Goal: Communication & Community: Answer question/provide support

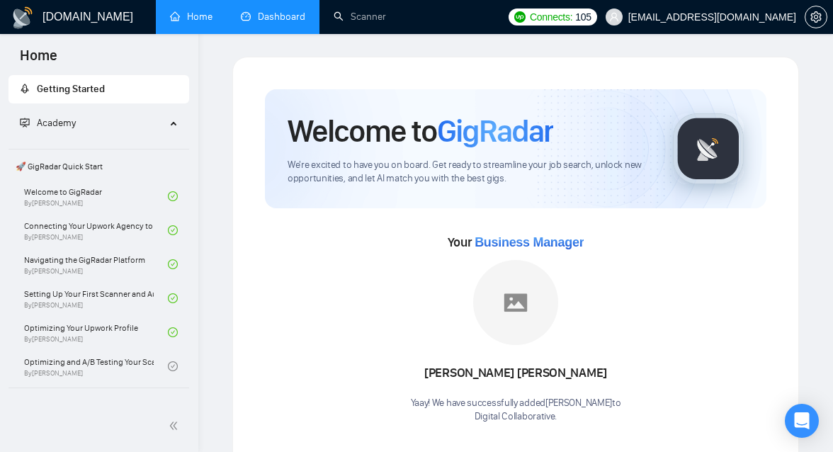
click at [271, 23] on link "Dashboard" at bounding box center [273, 17] width 64 height 12
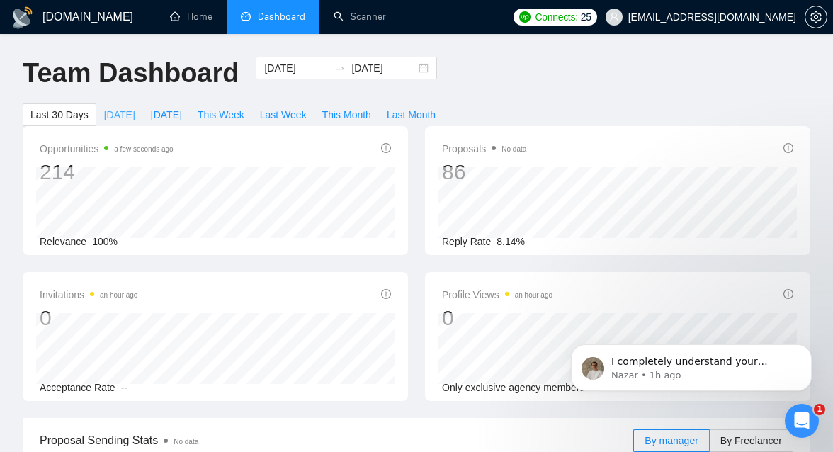
click at [120, 115] on span "[DATE]" at bounding box center [119, 115] width 31 height 16
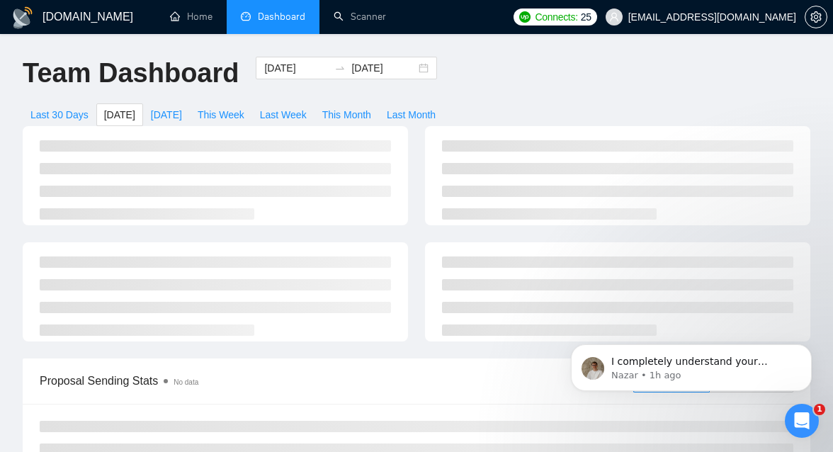
type input "[DATE]"
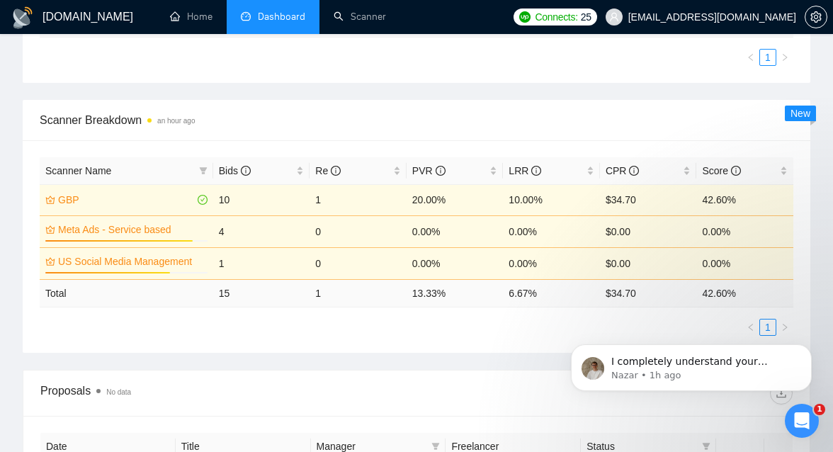
scroll to position [535, 0]
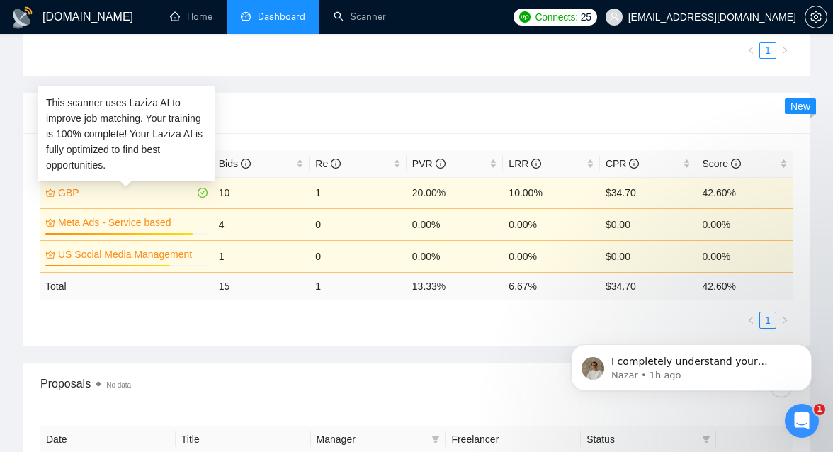
click at [127, 196] on link "GBP" at bounding box center [126, 193] width 137 height 16
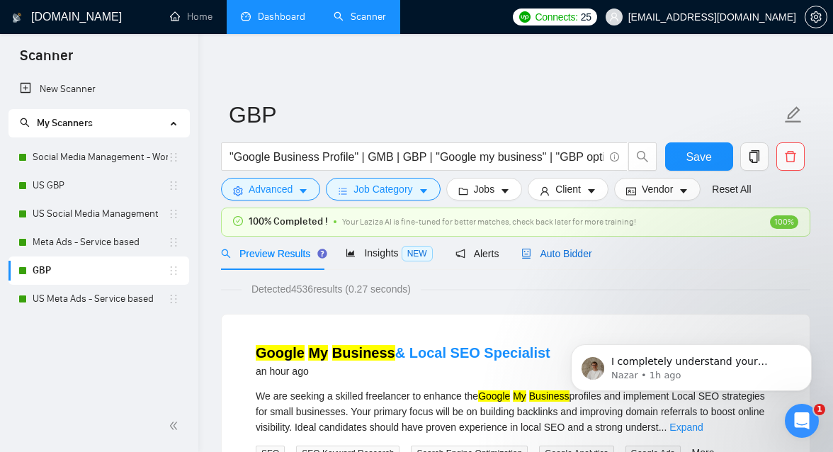
click at [532, 255] on icon "robot" at bounding box center [527, 254] width 9 height 10
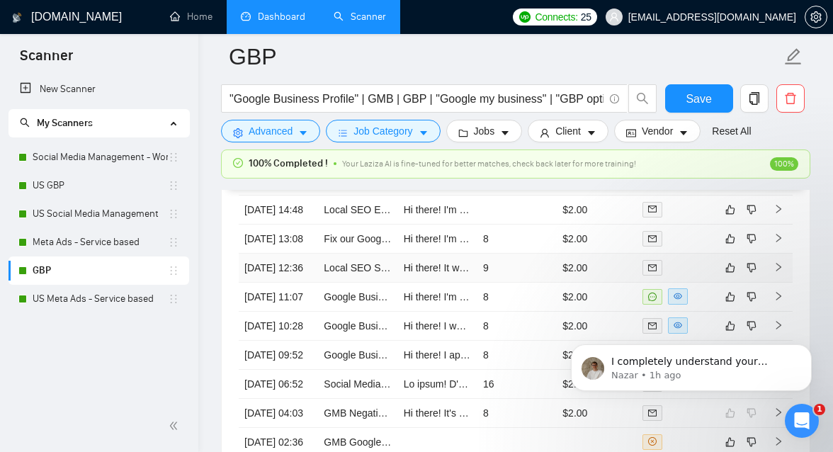
scroll to position [3874, 0]
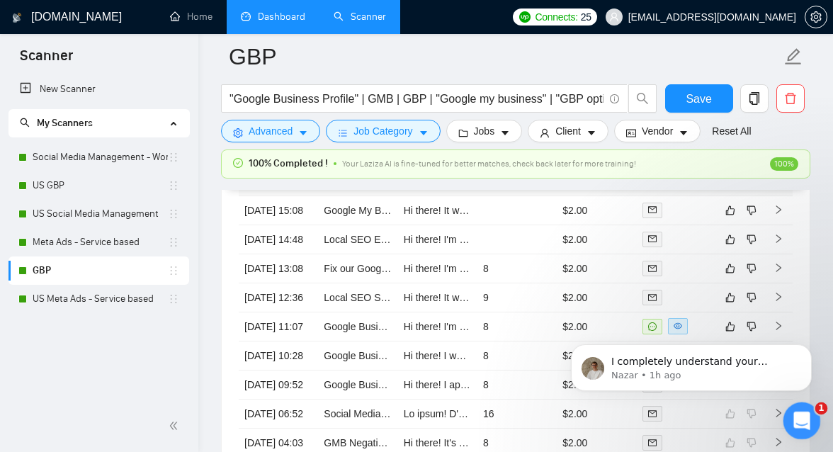
click at [806, 419] on icon "Open Intercom Messenger" at bounding box center [800, 418] width 23 height 23
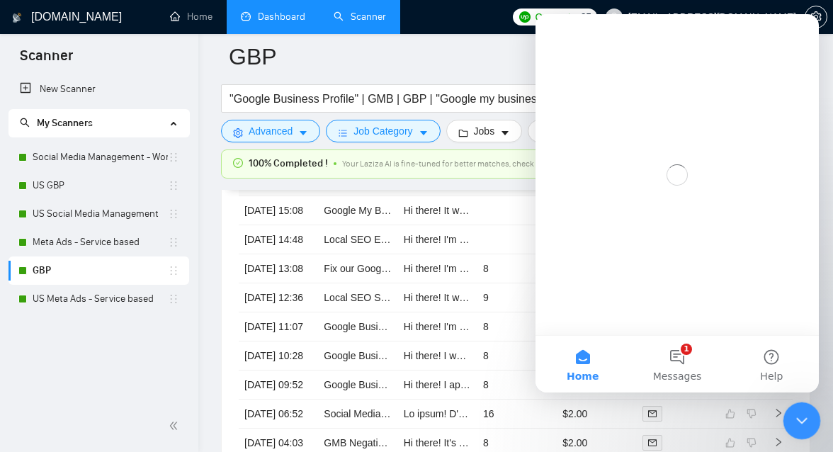
scroll to position [0, 0]
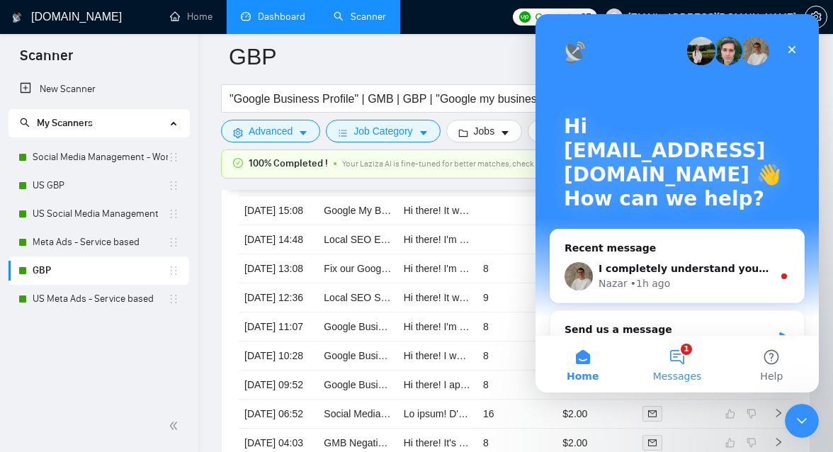
click at [675, 364] on button "1 Messages" at bounding box center [677, 364] width 94 height 57
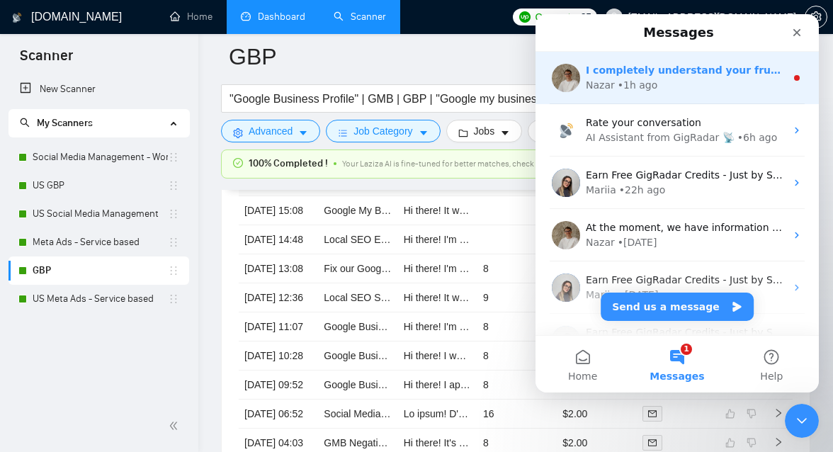
click at [670, 86] on div "Nazar • 1h ago" at bounding box center [686, 85] width 200 height 15
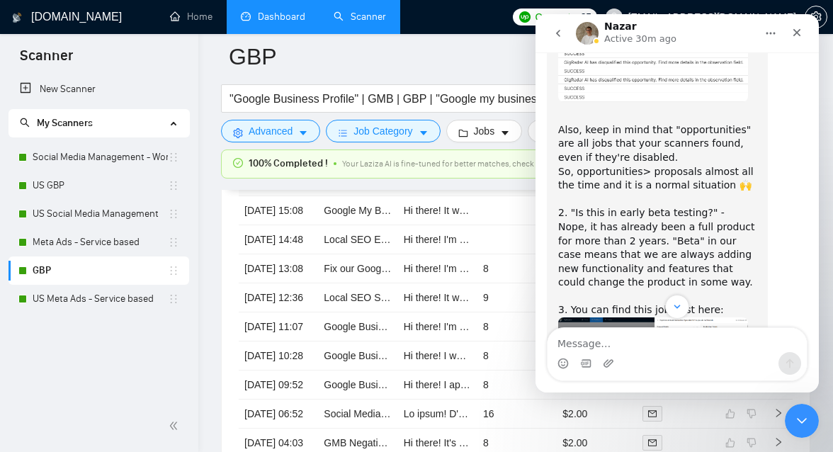
scroll to position [4735, 0]
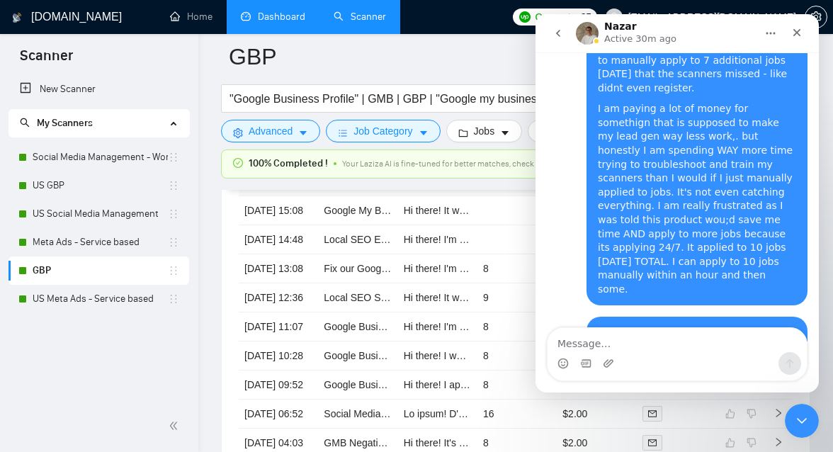
click at [612, 350] on textarea "Message…" at bounding box center [677, 340] width 259 height 24
type textarea "Booked!! Thank you!"
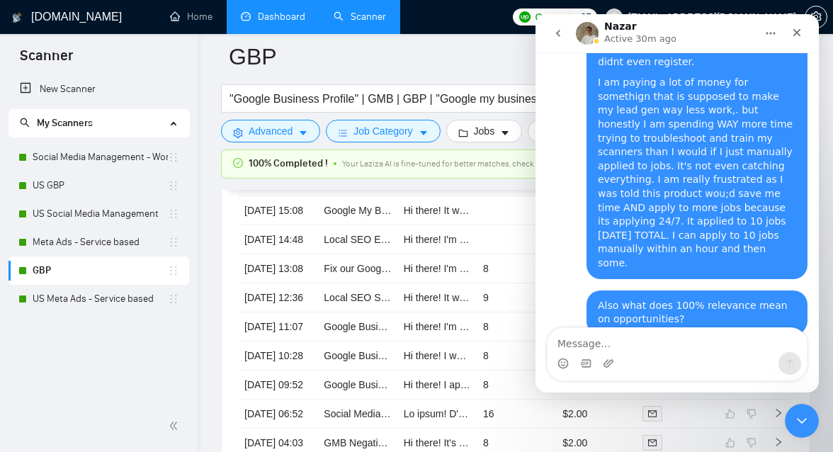
scroll to position [4776, 0]
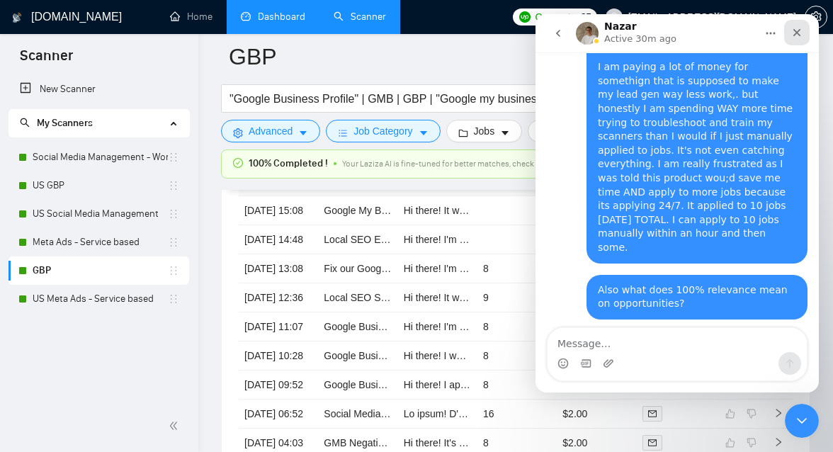
click at [792, 25] on div "Close" at bounding box center [797, 33] width 26 height 26
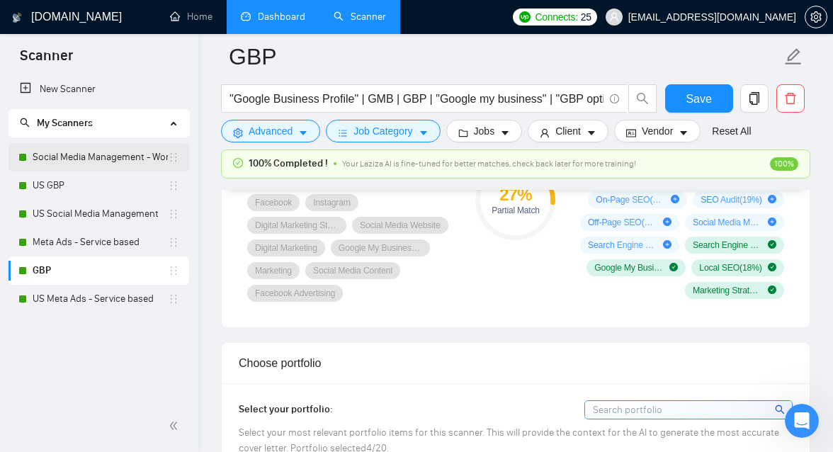
scroll to position [1052, 0]
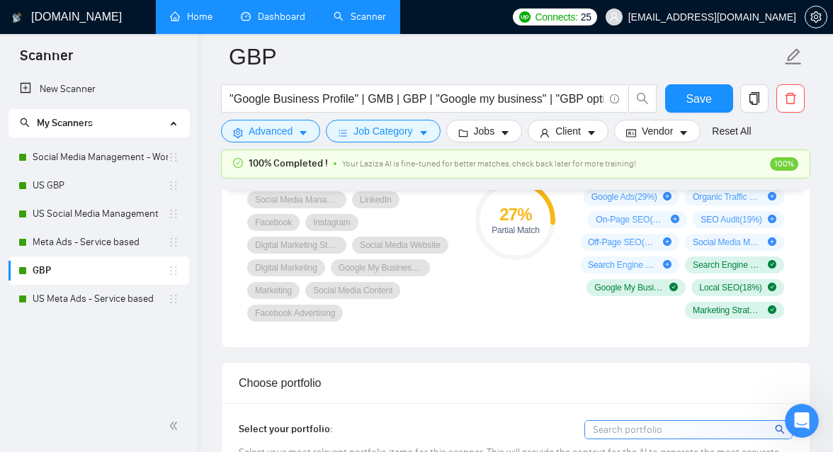
click at [203, 13] on link "Home" at bounding box center [191, 17] width 43 height 12
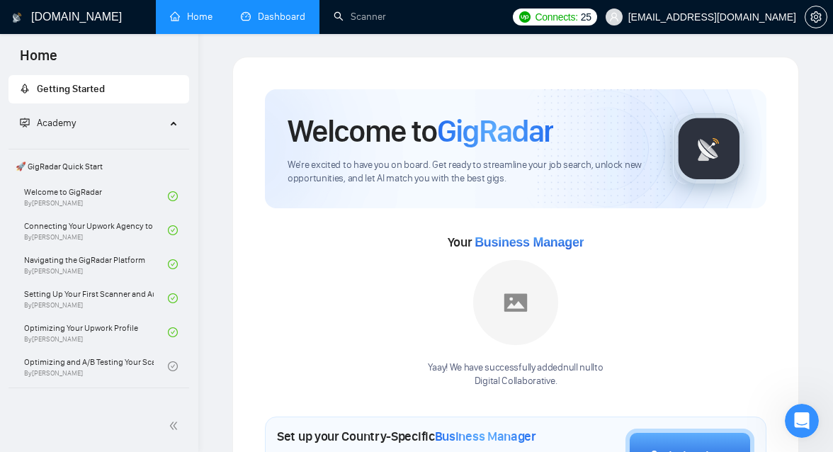
click at [264, 23] on link "Dashboard" at bounding box center [273, 17] width 64 height 12
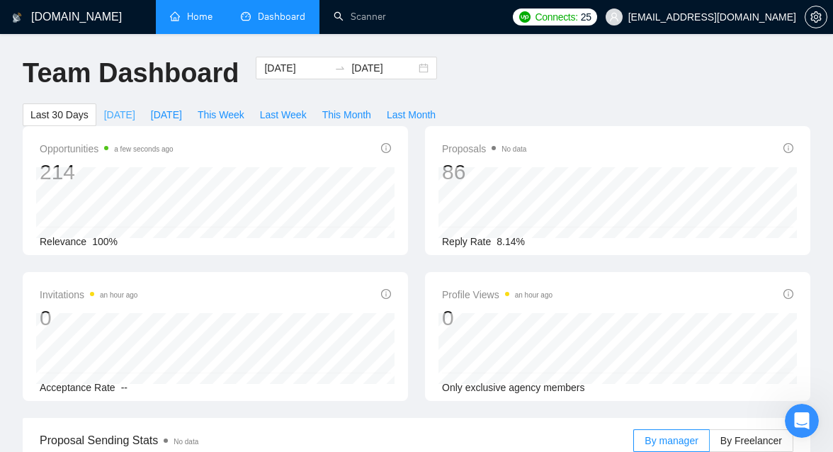
click at [115, 122] on span "[DATE]" at bounding box center [119, 115] width 31 height 16
type input "[DATE]"
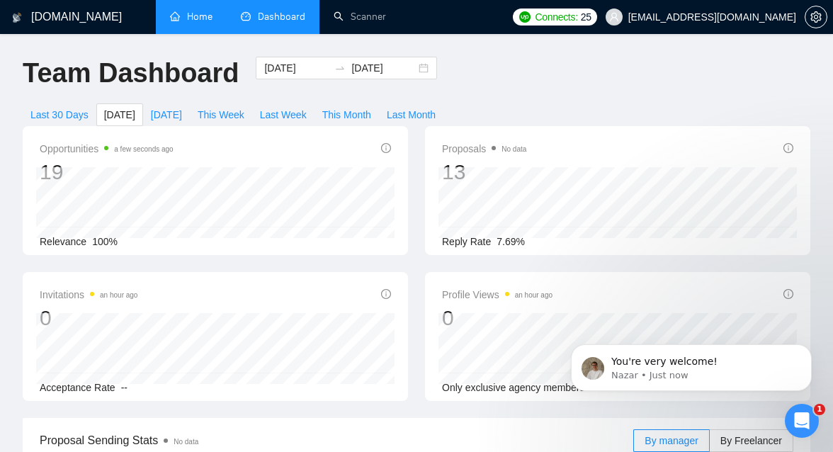
scroll to position [4819, 0]
click at [798, 424] on icon "Open Intercom Messenger" at bounding box center [800, 418] width 23 height 23
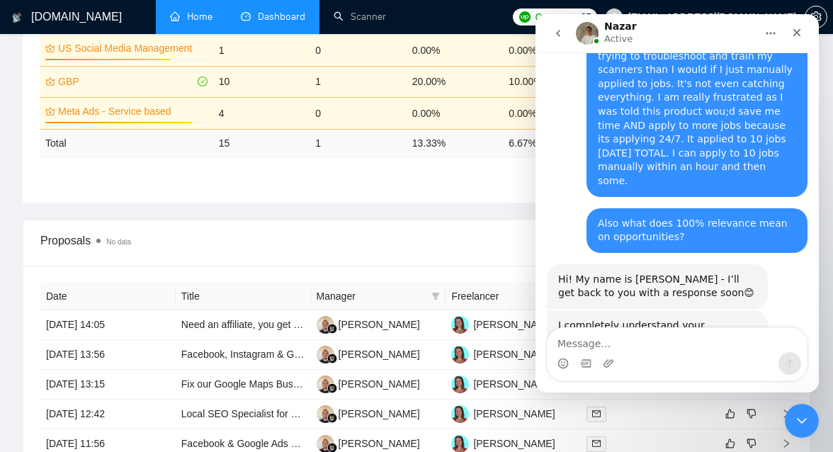
scroll to position [1242, 0]
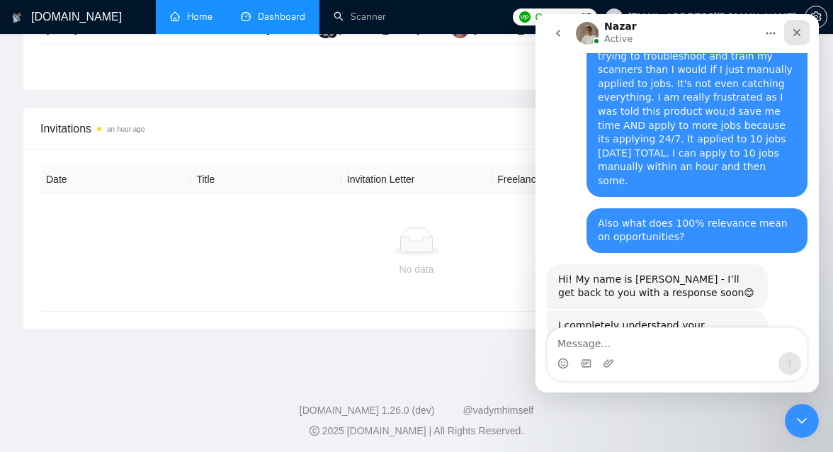
click at [794, 44] on div "Close" at bounding box center [797, 33] width 26 height 26
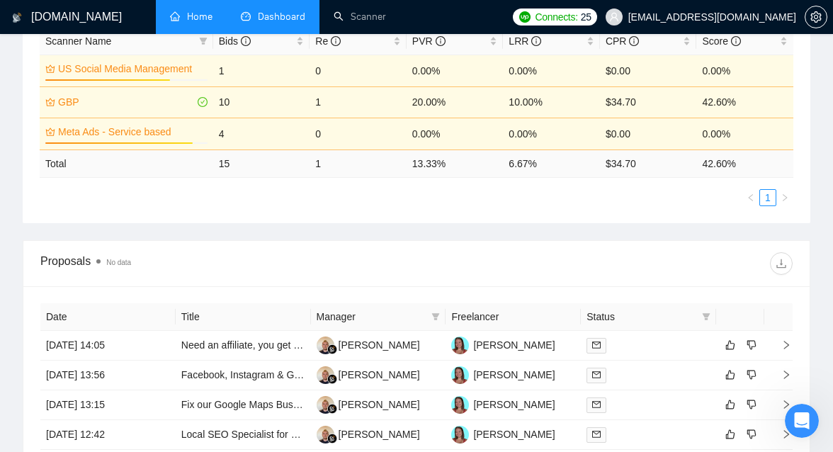
scroll to position [0, 0]
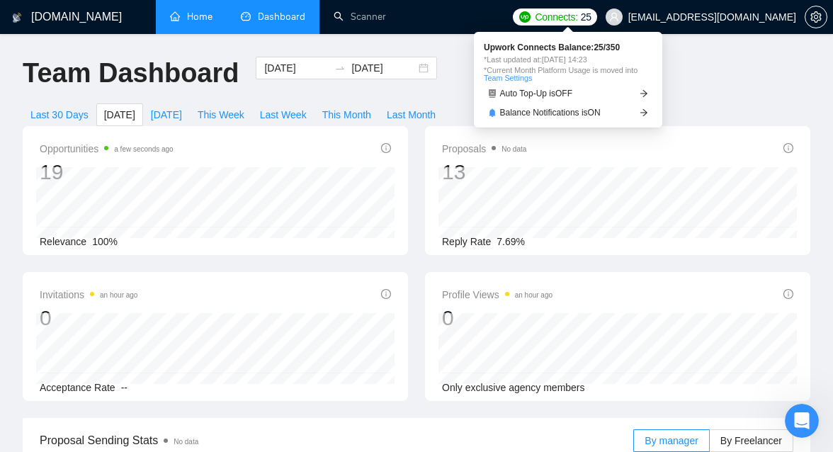
click at [573, 21] on span "Connects:" at bounding box center [556, 17] width 43 height 16
